Goal: Task Accomplishment & Management: Complete application form

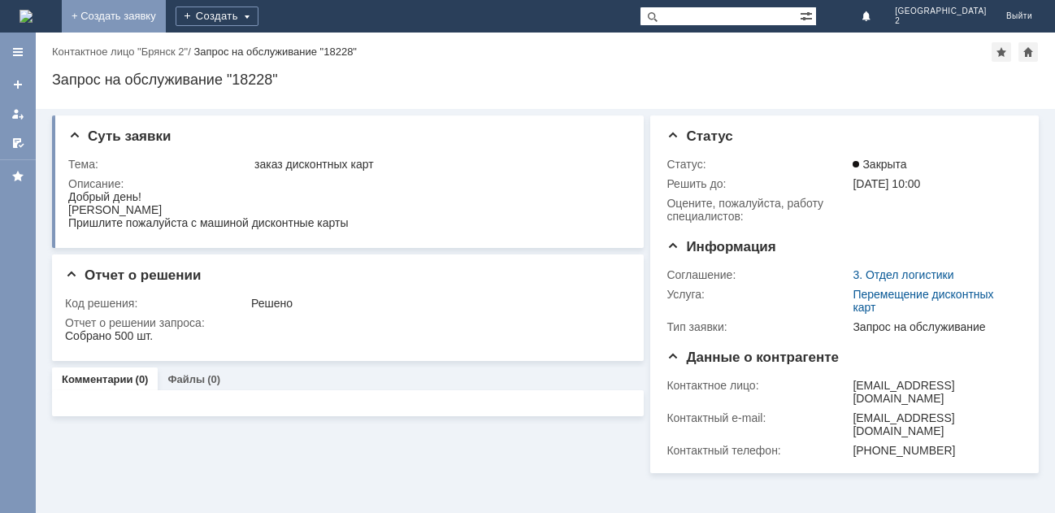
click at [166, 12] on link "+ Создать заявку" at bounding box center [114, 16] width 104 height 33
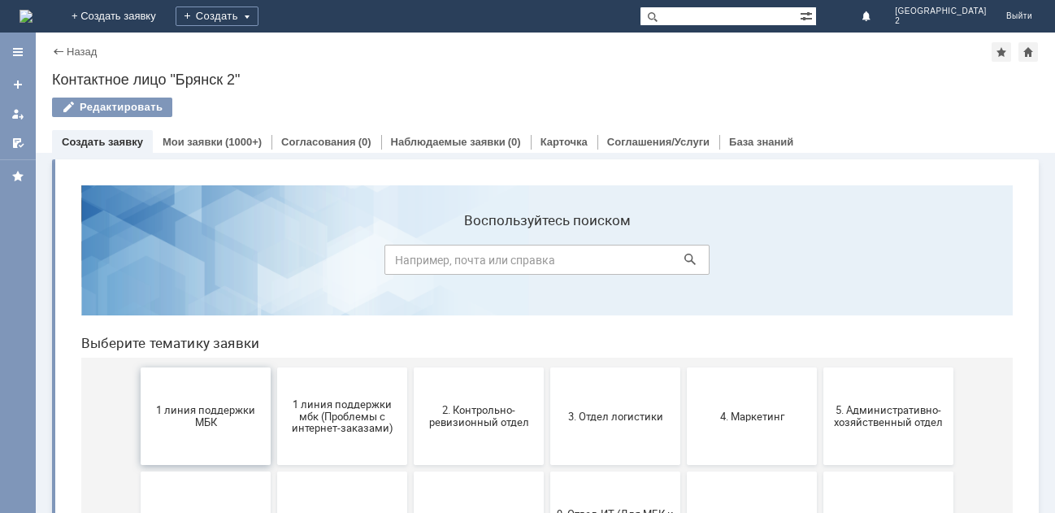
click at [177, 424] on span "1 линия поддержки МБК" at bounding box center [205, 416] width 120 height 24
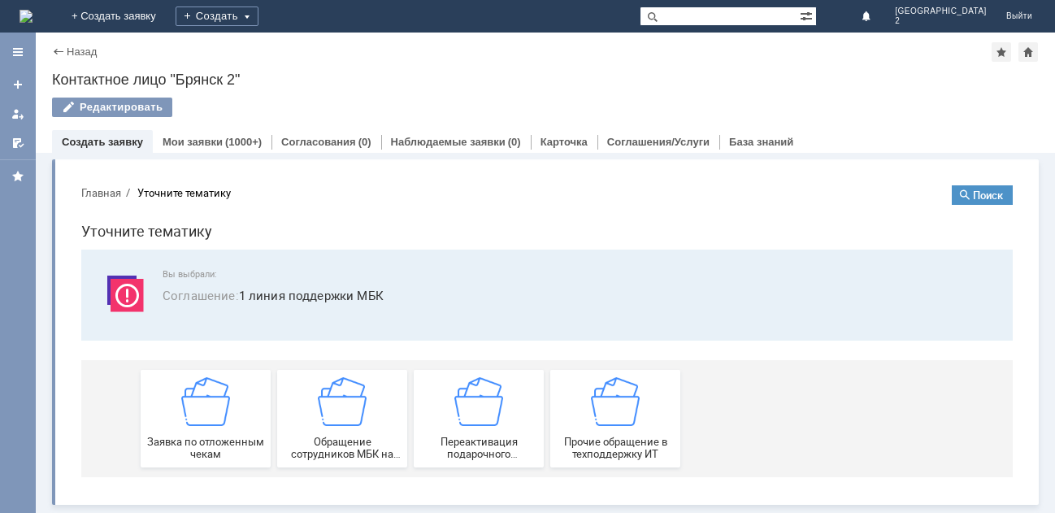
click at [177, 424] on div "Заявка по отложенным чекам" at bounding box center [205, 418] width 120 height 83
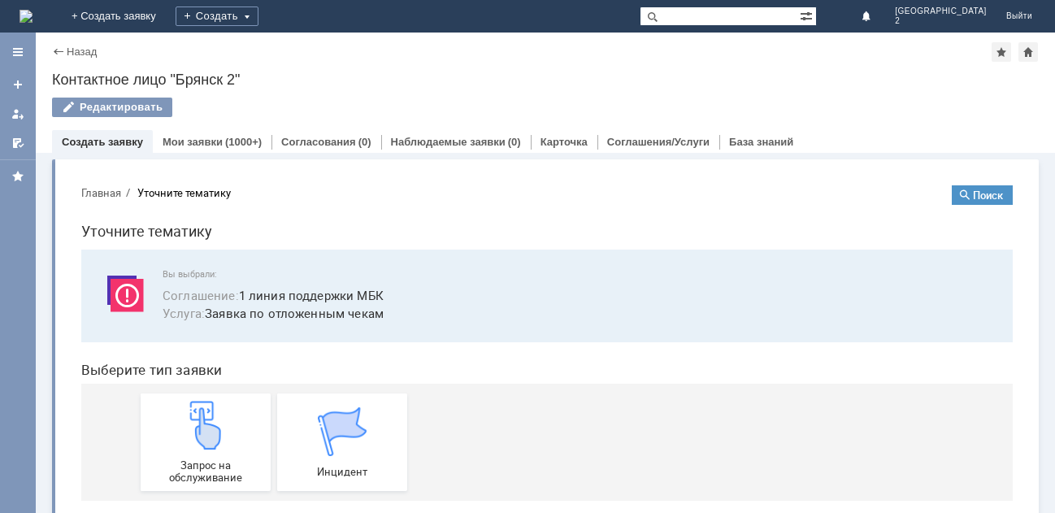
click at [181, 424] on img at bounding box center [205, 425] width 49 height 49
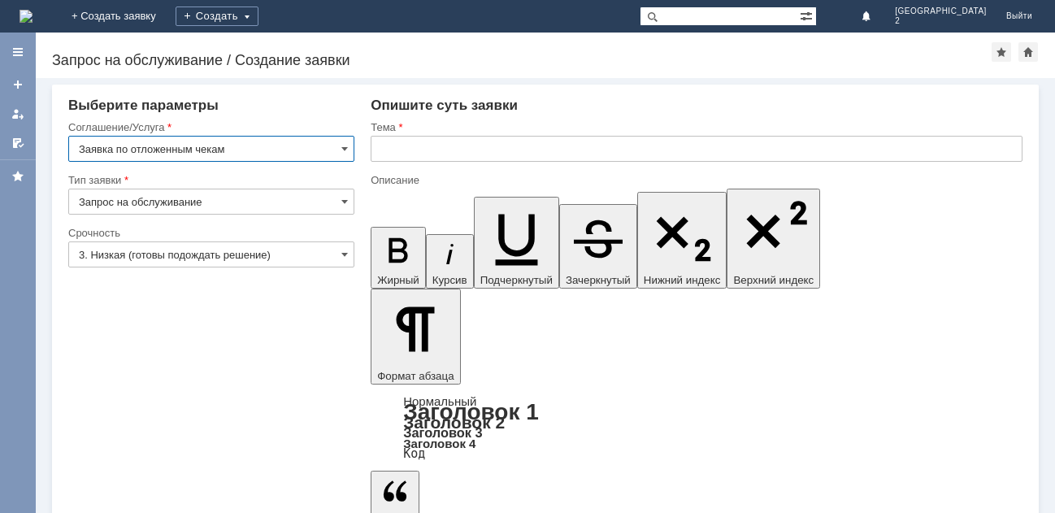
click at [435, 142] on input "text" at bounding box center [697, 149] width 652 height 26
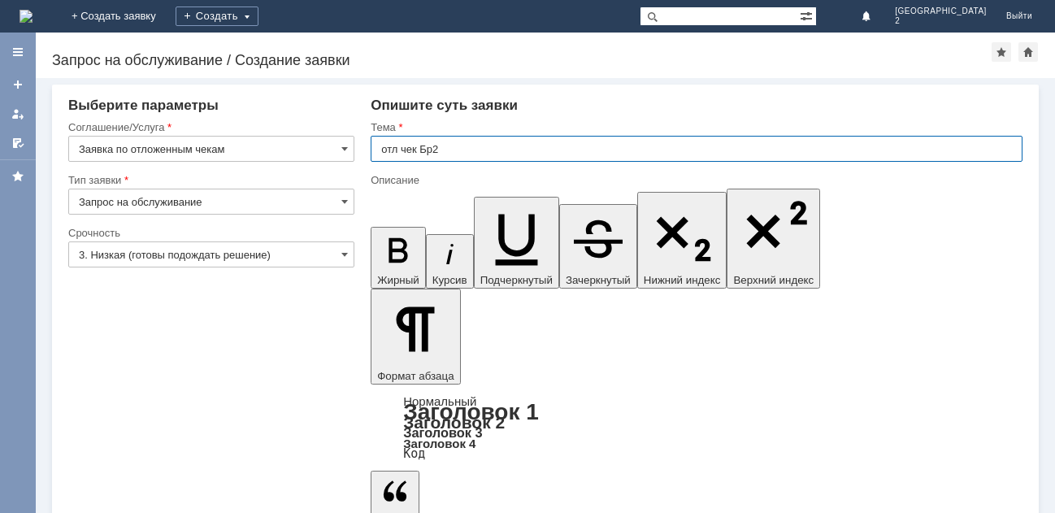
type input "отл чек Бр2"
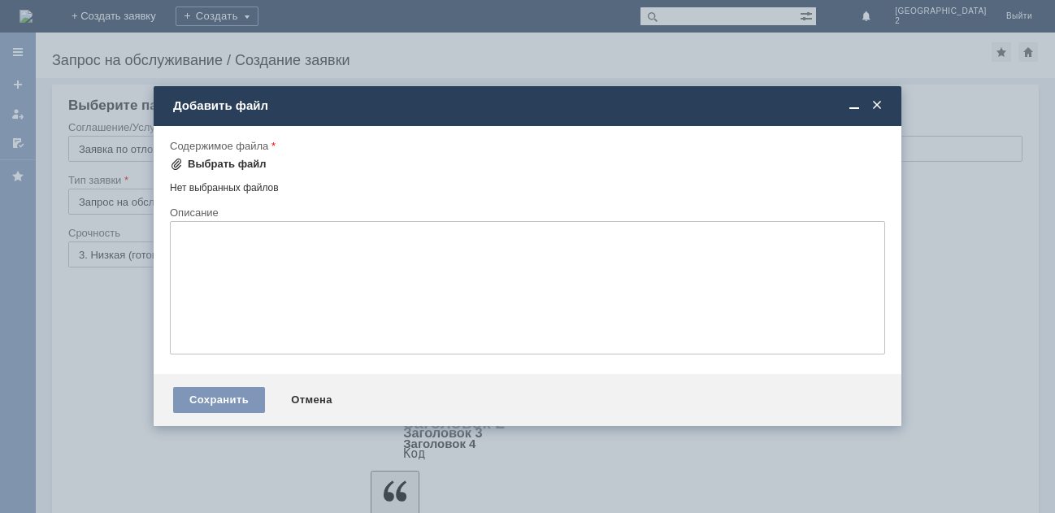
click at [228, 160] on div "Выбрать файл" at bounding box center [227, 164] width 79 height 13
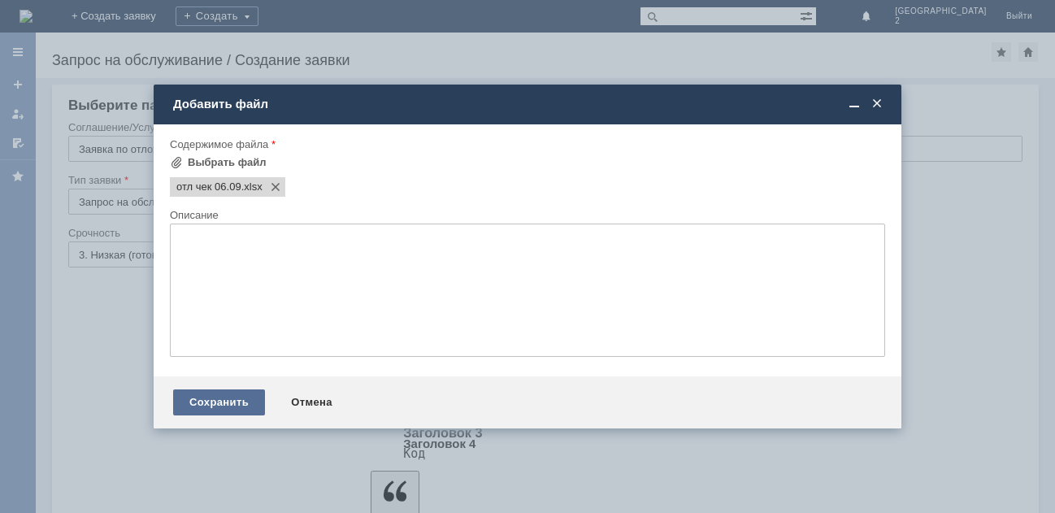
click at [220, 397] on div "Сохранить" at bounding box center [219, 402] width 92 height 26
